Goal: Transaction & Acquisition: Book appointment/travel/reservation

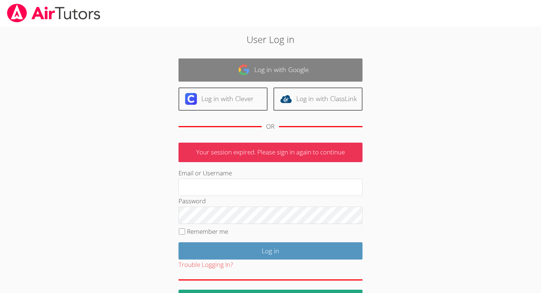
click at [248, 67] on img at bounding box center [244, 70] width 12 height 12
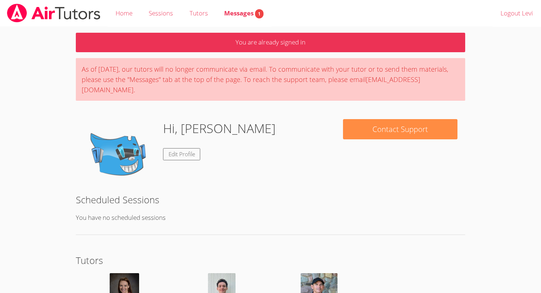
scroll to position [84, 0]
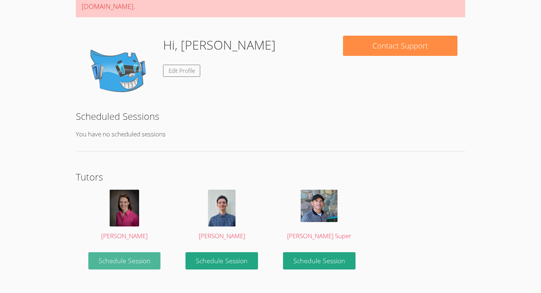
click at [144, 252] on link "Schedule Session" at bounding box center [124, 260] width 73 height 17
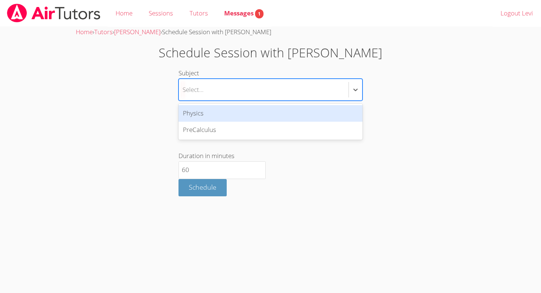
click at [215, 97] on div "Select..." at bounding box center [264, 89] width 170 height 21
click at [204, 88] on div "Select..." at bounding box center [264, 89] width 170 height 21
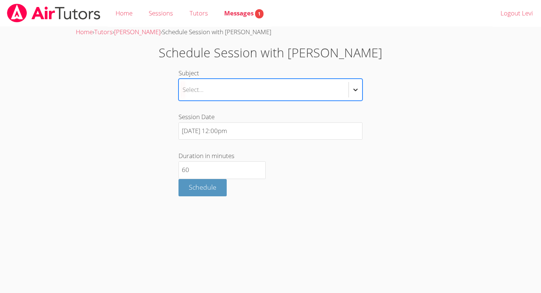
click at [360, 85] on div at bounding box center [355, 89] width 13 height 13
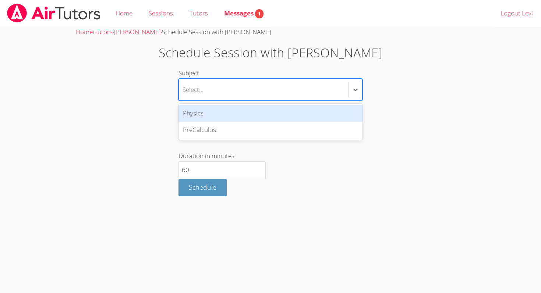
click at [332, 169] on label "Duration in minutes 60" at bounding box center [271, 165] width 184 height 27
click at [266, 169] on input "60" at bounding box center [222, 171] width 87 height 18
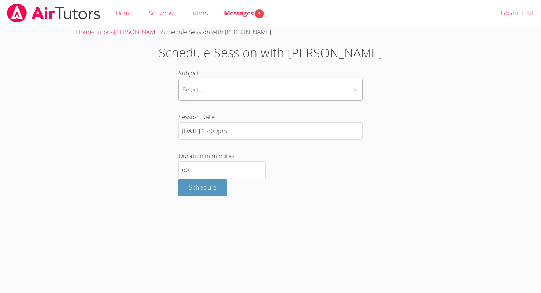
click at [286, 83] on div "Select..." at bounding box center [264, 89] width 170 height 21
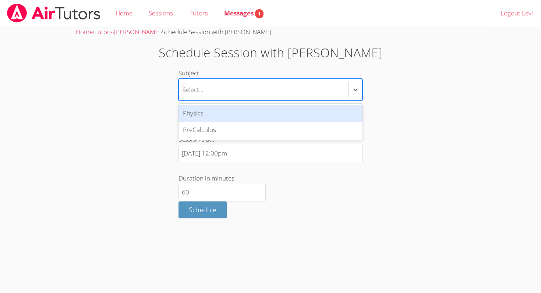
click at [239, 116] on div "Physics" at bounding box center [271, 113] width 184 height 17
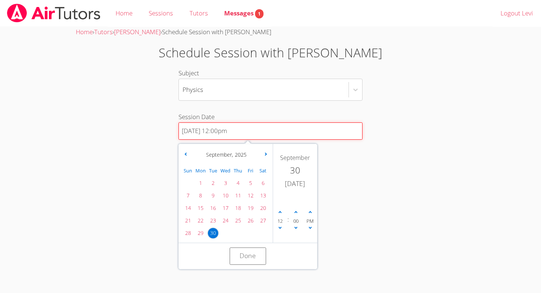
click at [231, 130] on input "9/30/2025 12:00pm" at bounding box center [271, 132] width 184 height 18
click at [226, 210] on span "17" at bounding box center [225, 208] width 10 height 10
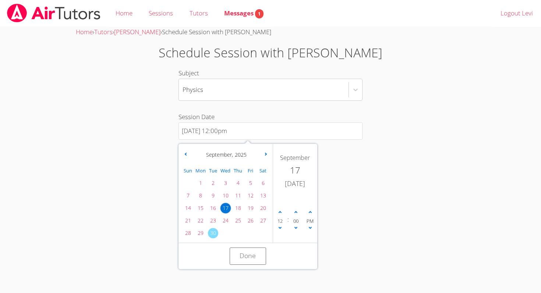
click at [226, 224] on span "24" at bounding box center [225, 221] width 10 height 10
click at [264, 156] on button "button" at bounding box center [265, 154] width 7 height 7
click at [226, 184] on span "1" at bounding box center [225, 183] width 10 height 10
click at [241, 251] on button "Done" at bounding box center [248, 256] width 37 height 17
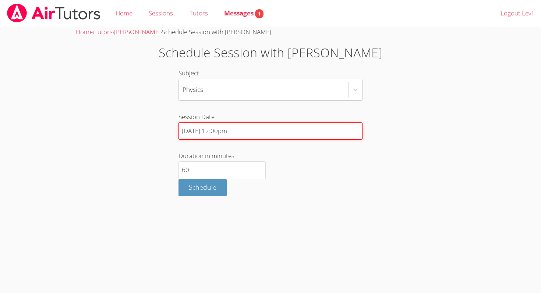
click at [227, 131] on input "10/1/2025 12:00pm" at bounding box center [271, 132] width 184 height 18
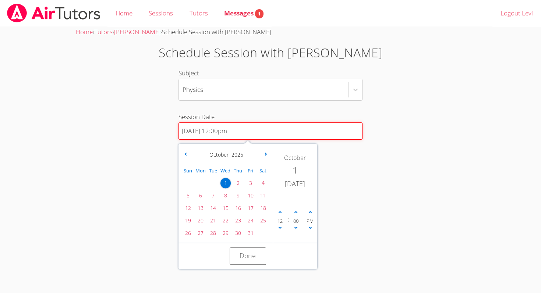
click at [220, 131] on input "10/1/2025 12:00pm" at bounding box center [271, 132] width 184 height 18
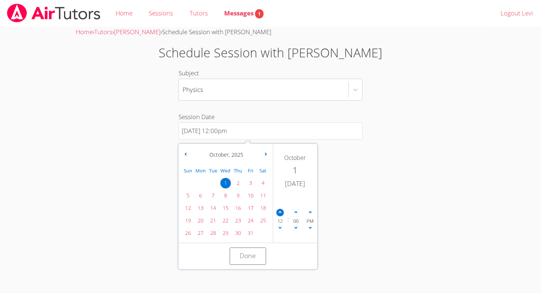
click at [279, 212] on icon at bounding box center [280, 212] width 3 height 3
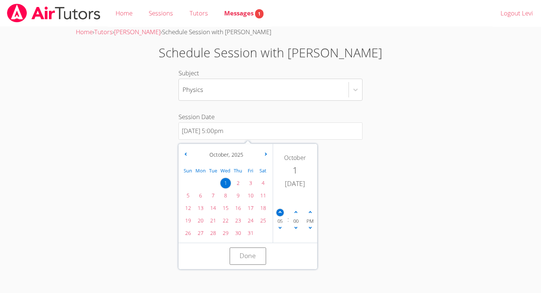
click at [279, 212] on icon at bounding box center [280, 212] width 3 height 3
click at [278, 229] on span at bounding box center [279, 228] width 7 height 7
click at [280, 216] on span at bounding box center [279, 212] width 7 height 7
click at [282, 229] on span at bounding box center [279, 228] width 7 height 7
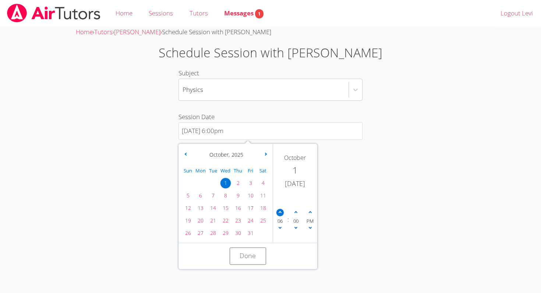
click at [281, 211] on span at bounding box center [279, 212] width 7 height 7
type input "10/1/2025 7:00pm"
click at [249, 253] on button "Done" at bounding box center [248, 256] width 37 height 17
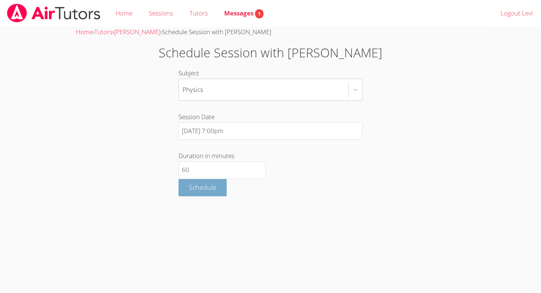
click at [215, 188] on span "Schedule" at bounding box center [203, 187] width 28 height 9
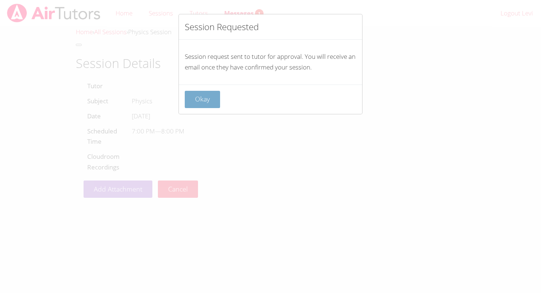
click at [208, 103] on button "Okay" at bounding box center [202, 99] width 35 height 17
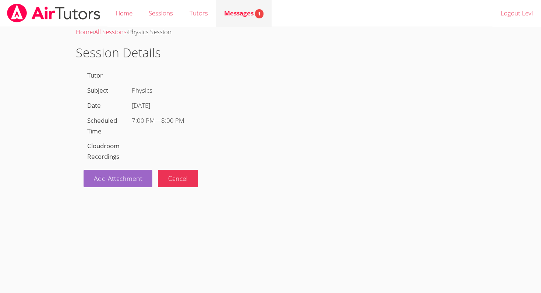
click at [258, 11] on span "1" at bounding box center [259, 13] width 8 height 9
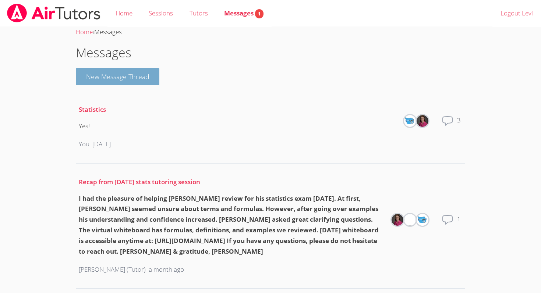
click at [148, 81] on button "New Message Thread" at bounding box center [118, 76] width 84 height 17
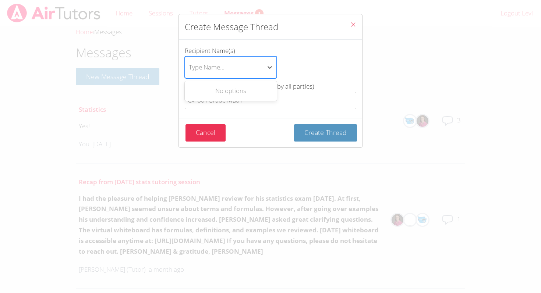
click at [232, 62] on div "Type Name..." at bounding box center [224, 67] width 78 height 21
click at [190, 62] on input "Recipient Name(s) Use Up and Down to choose options, press Enter to select the …" at bounding box center [189, 67] width 1 height 17
type input "a"
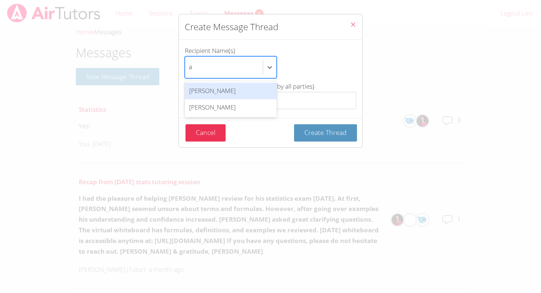
click at [229, 83] on div "[PERSON_NAME]" at bounding box center [231, 91] width 92 height 17
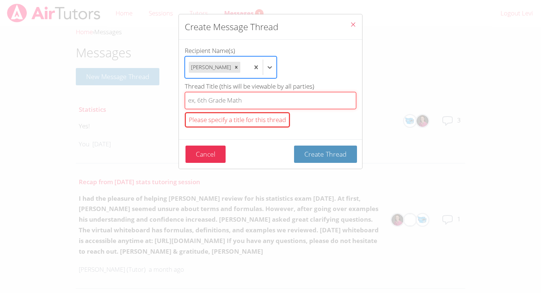
click at [222, 104] on input "Thread Title (this will be viewable by all parties) Please specify a title for …" at bounding box center [271, 100] width 172 height 17
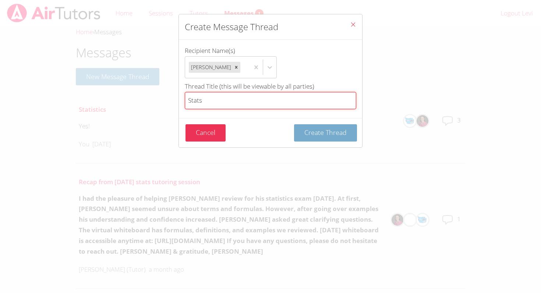
type input "Stats"
click at [306, 127] on button "Create Thread" at bounding box center [325, 132] width 63 height 17
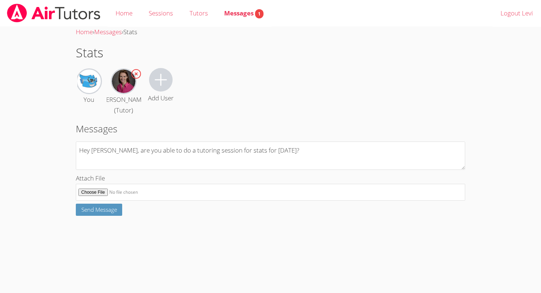
type textarea "Hey Rebecca, are you able to do a tutoring session for stats for tomorrow?"
